Goal: Task Accomplishment & Management: Use online tool/utility

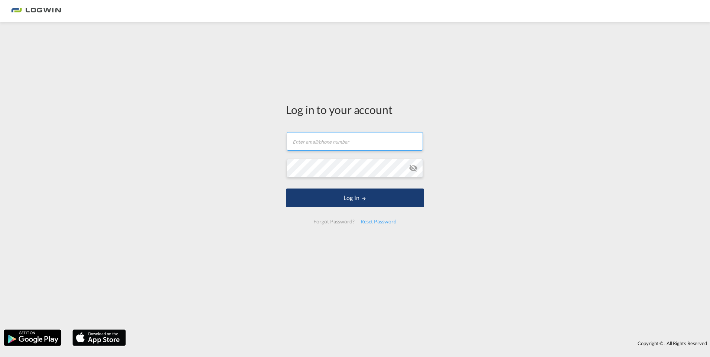
type input "[PERSON_NAME][EMAIL_ADDRESS][DOMAIN_NAME]"
click at [373, 201] on button "Log In" at bounding box center [355, 198] width 138 height 19
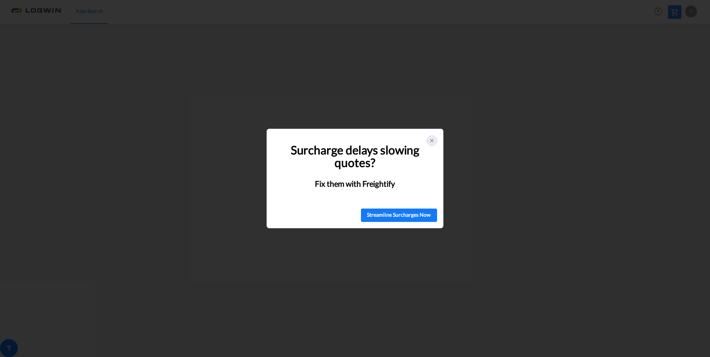
click at [436, 137] on div at bounding box center [432, 141] width 10 height 10
click at [430, 140] on icon at bounding box center [432, 141] width 6 height 6
